Goal: Information Seeking & Learning: Compare options

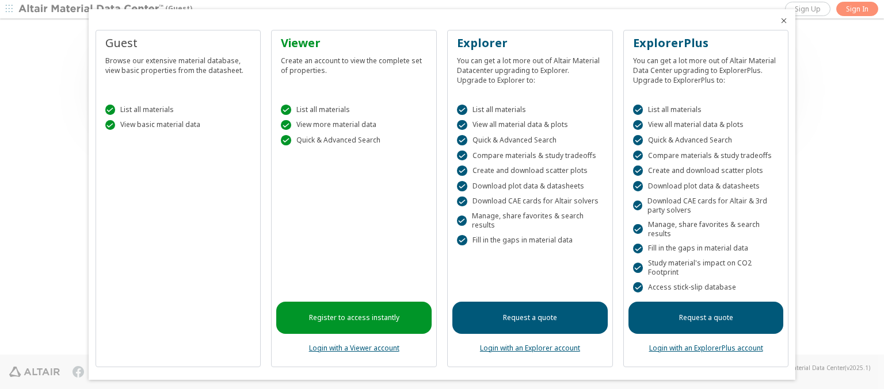
click at [779, 21] on icon "Close" at bounding box center [783, 20] width 9 height 9
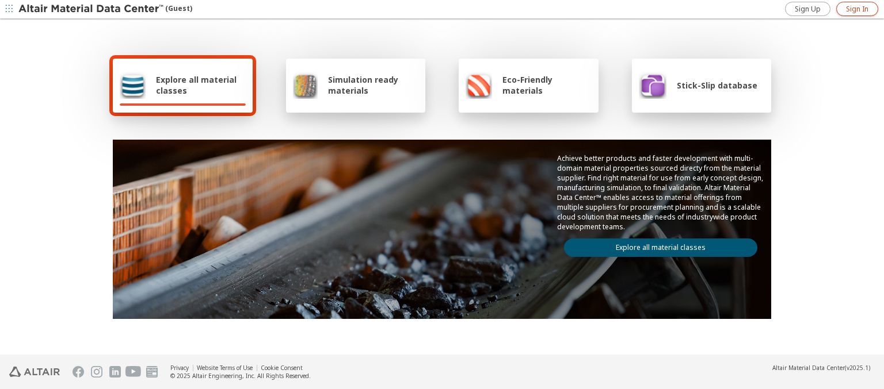
click at [857, 9] on span "Sign In" at bounding box center [857, 9] width 22 height 9
click at [91, 9] on img at bounding box center [91, 9] width 147 height 12
click at [196, 85] on span "Explore all material classes" at bounding box center [201, 85] width 90 height 22
click at [656, 245] on link "Explore all material classes" at bounding box center [660, 248] width 193 height 18
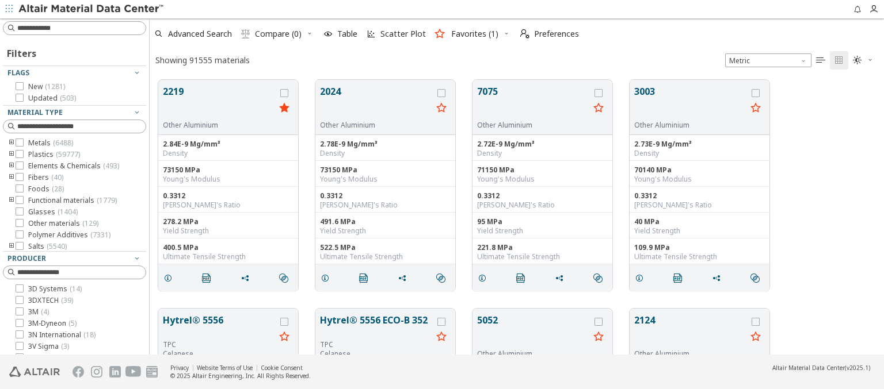
scroll to position [275, 725]
click at [285, 93] on icon "grid" at bounding box center [284, 93] width 8 height 8
click at [442, 93] on icon "grid" at bounding box center [441, 93] width 8 height 8
click at [278, 34] on span "Compare (2)" at bounding box center [278, 34] width 47 height 8
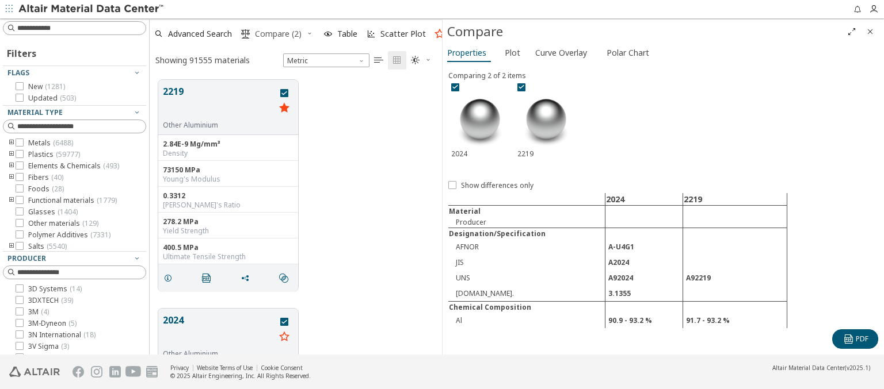
scroll to position [275, 283]
click at [560, 52] on span "Curve Overlay" at bounding box center [561, 53] width 52 height 18
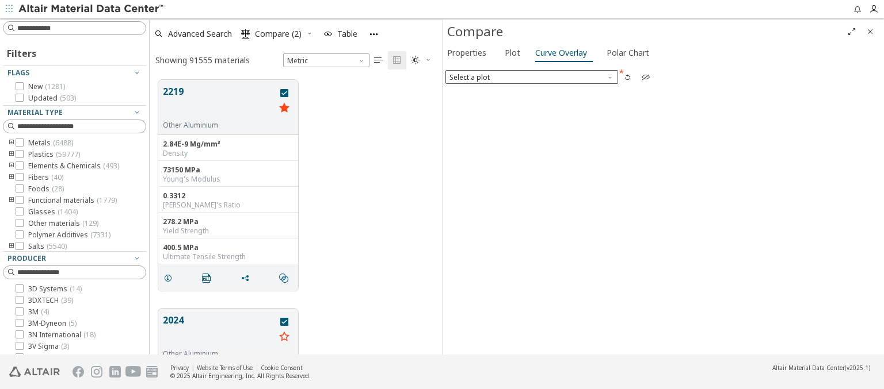
click at [531, 77] on span "Select a plot" at bounding box center [531, 77] width 173 height 14
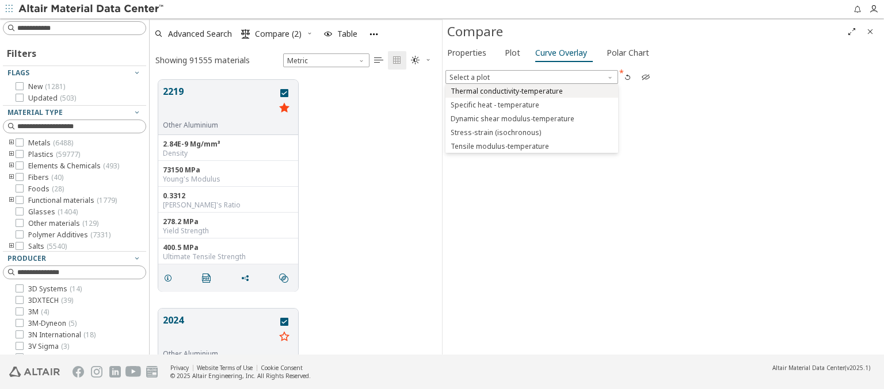
click at [531, 90] on span "Thermal conductivity-temperature" at bounding box center [506, 91] width 112 height 9
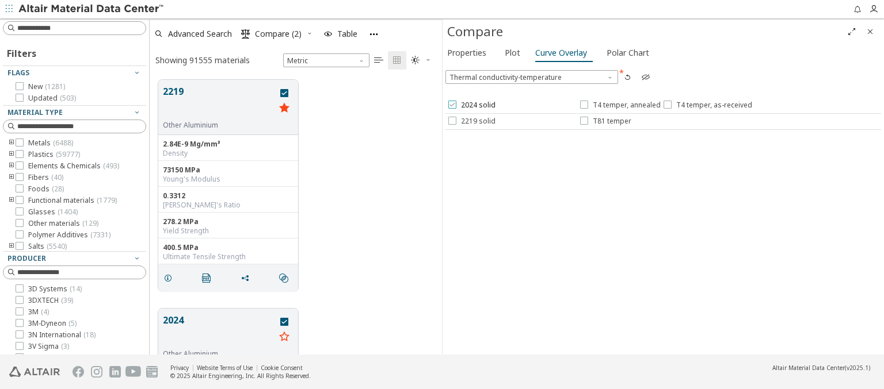
click at [471, 105] on span "2024 solid" at bounding box center [478, 105] width 35 height 9
click at [619, 105] on span "T4 temper, annealed" at bounding box center [627, 105] width 68 height 9
click at [705, 105] on span "T4 temper, as-received" at bounding box center [714, 105] width 76 height 9
click at [471, 121] on span "2219 solid" at bounding box center [478, 121] width 35 height 9
click at [605, 121] on span "T81 temper" at bounding box center [612, 121] width 39 height 9
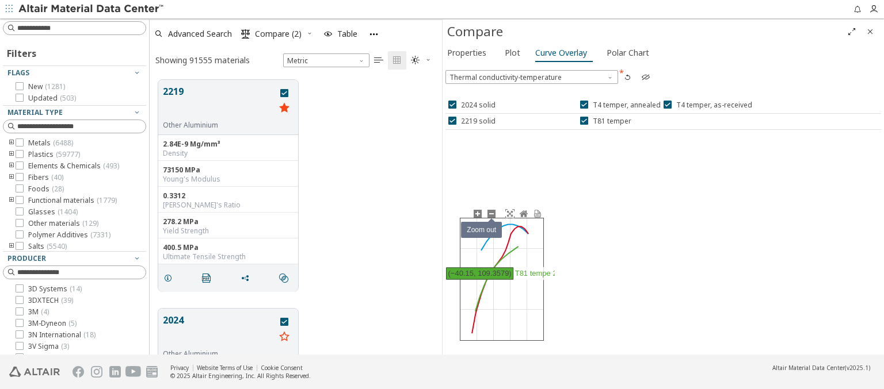
click at [491, 213] on icon at bounding box center [491, 213] width 9 height 9
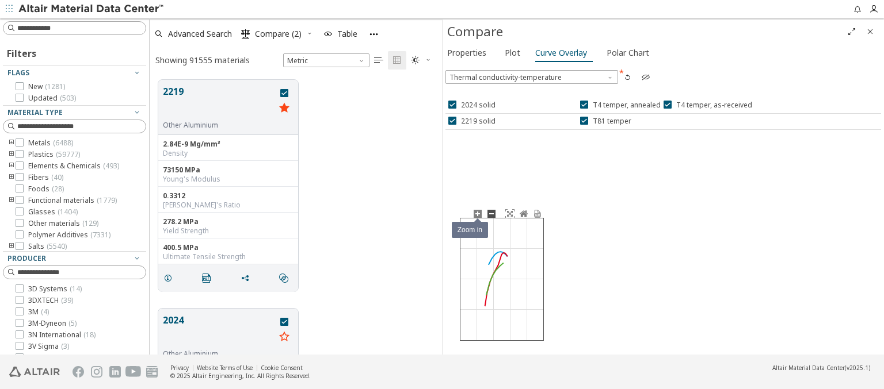
click at [477, 213] on icon at bounding box center [477, 213] width 9 height 9
